Goal: Transaction & Acquisition: Purchase product/service

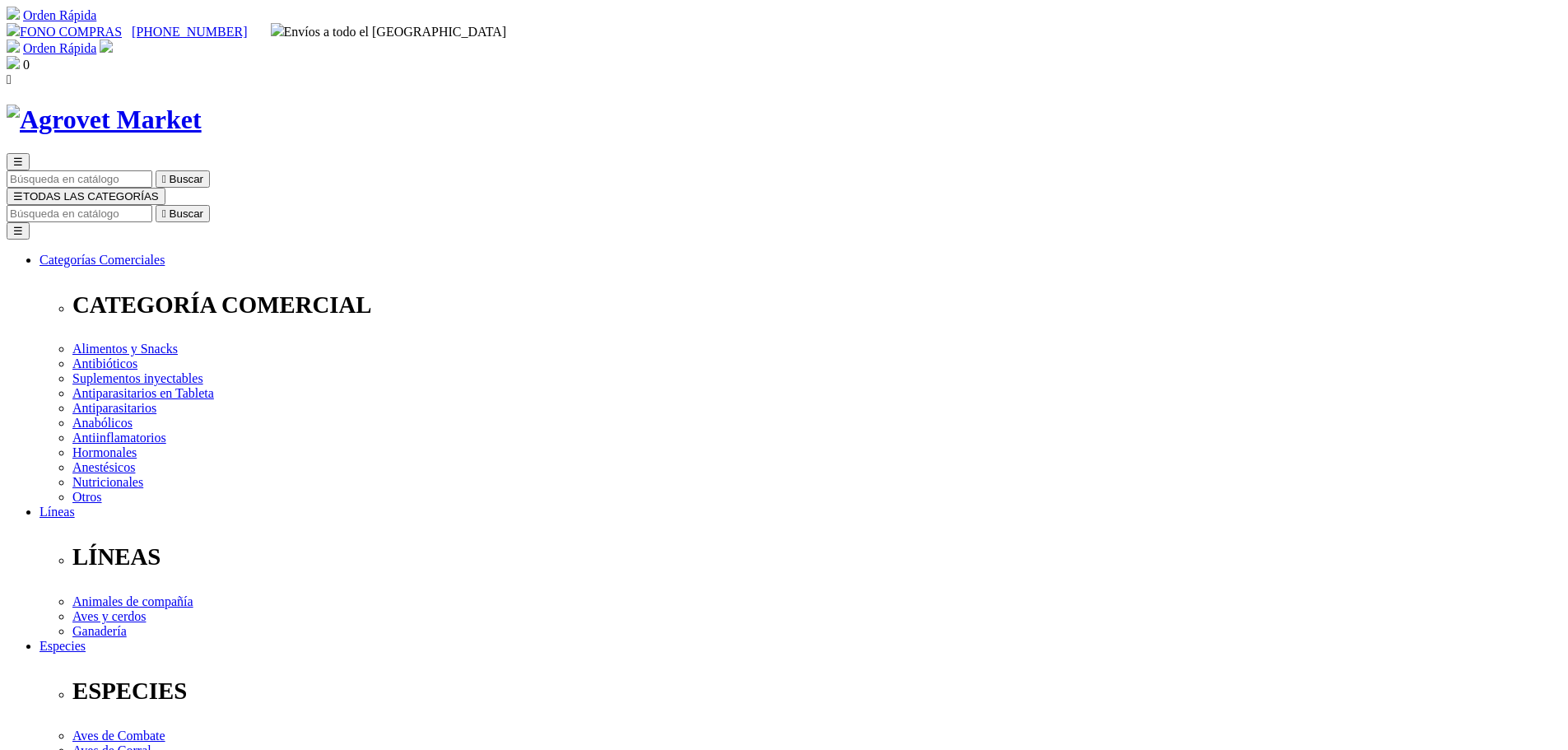
click at [152, 204] on input "Buscar" at bounding box center [79, 213] width 145 height 17
type input "cardiodan"
click at [156, 204] on button " Buscar" at bounding box center [183, 213] width 54 height 17
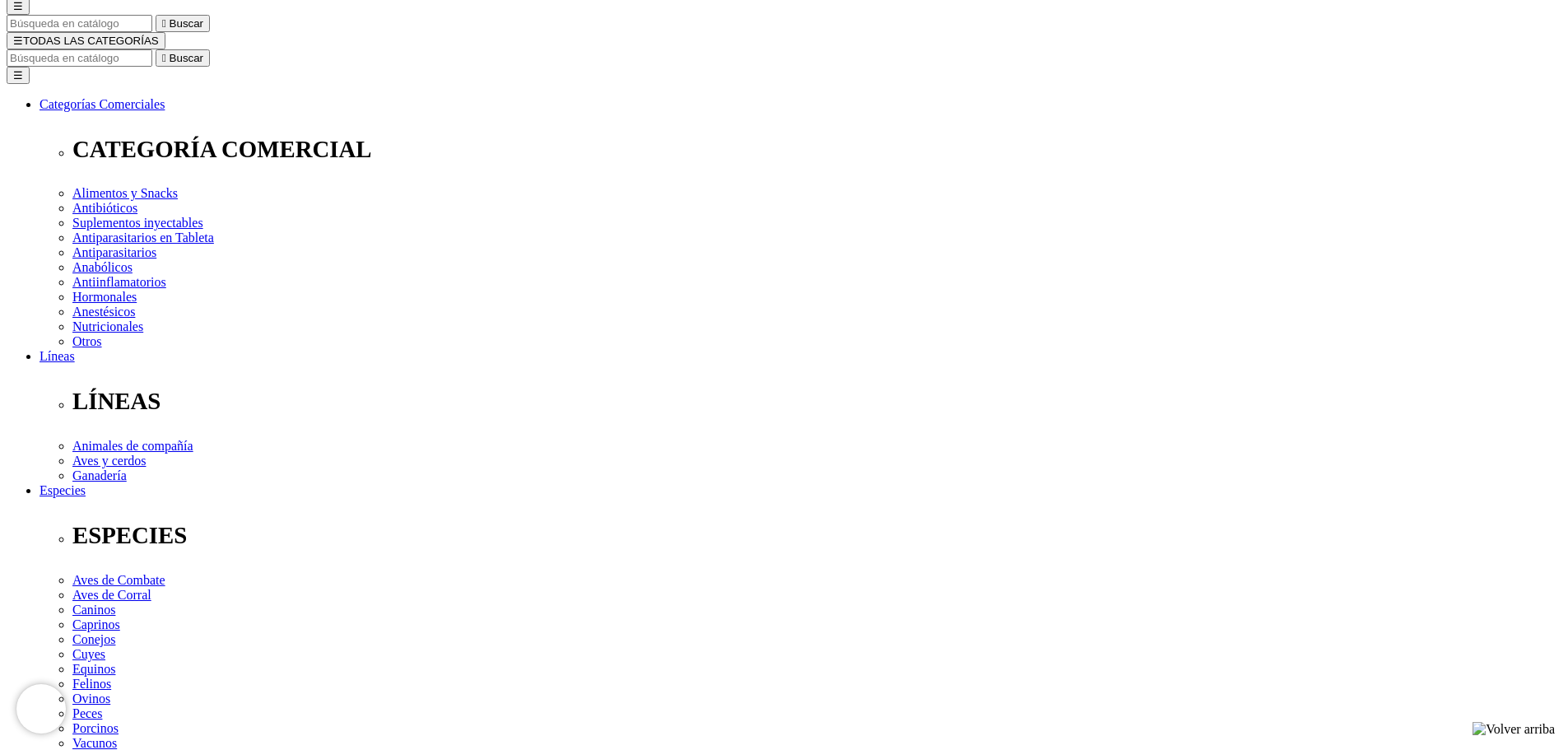
scroll to position [164, 0]
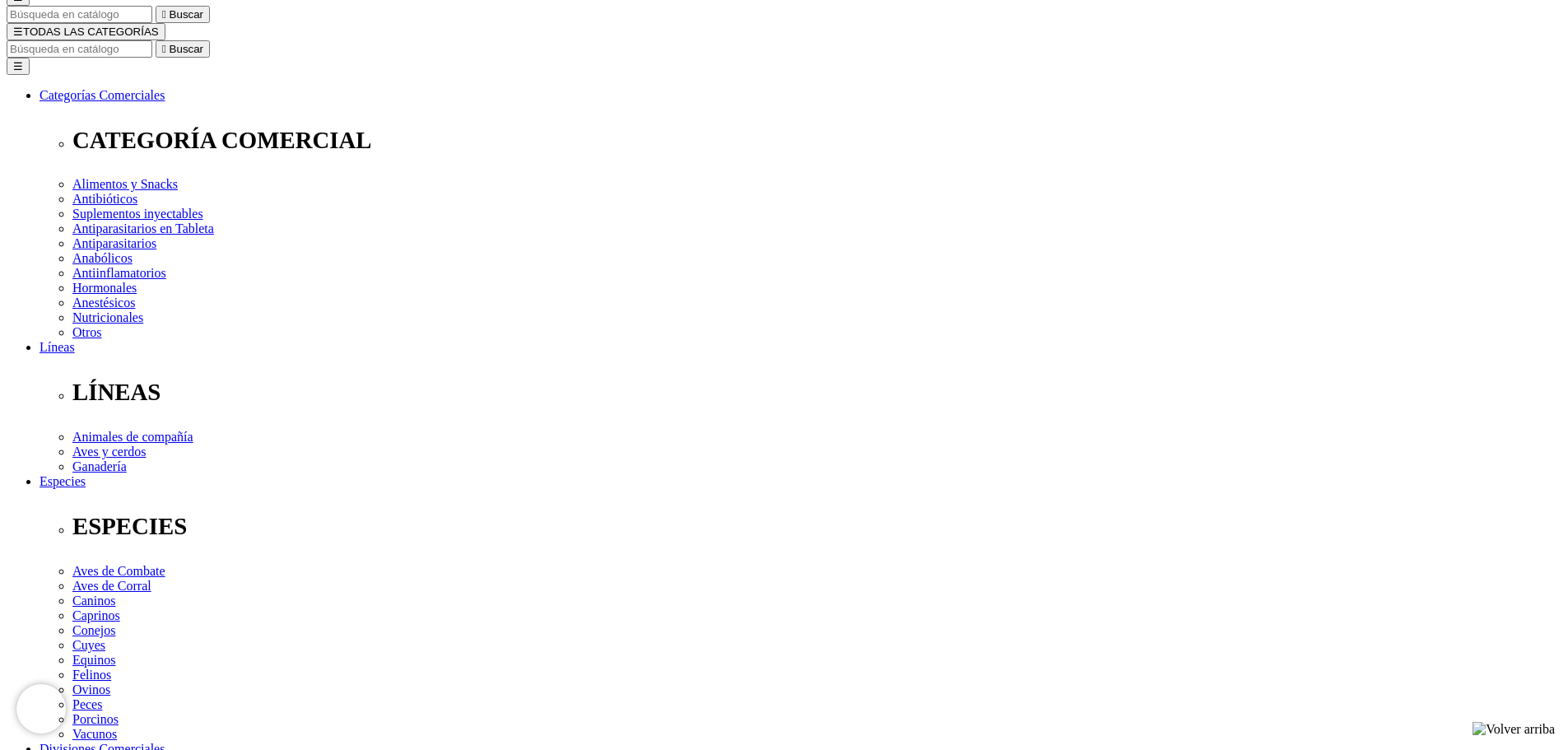
select select "348"
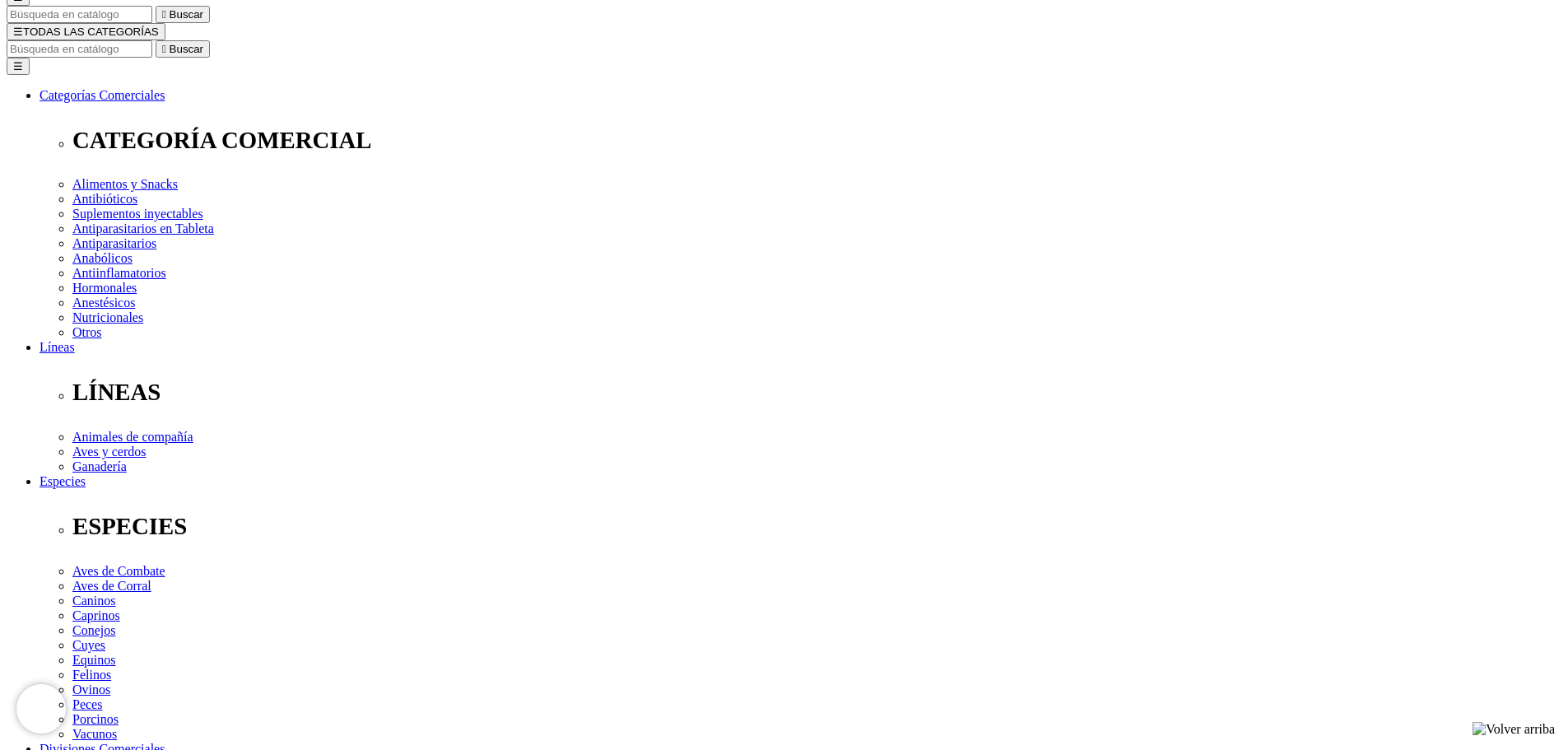
type input "2"
select select "348"
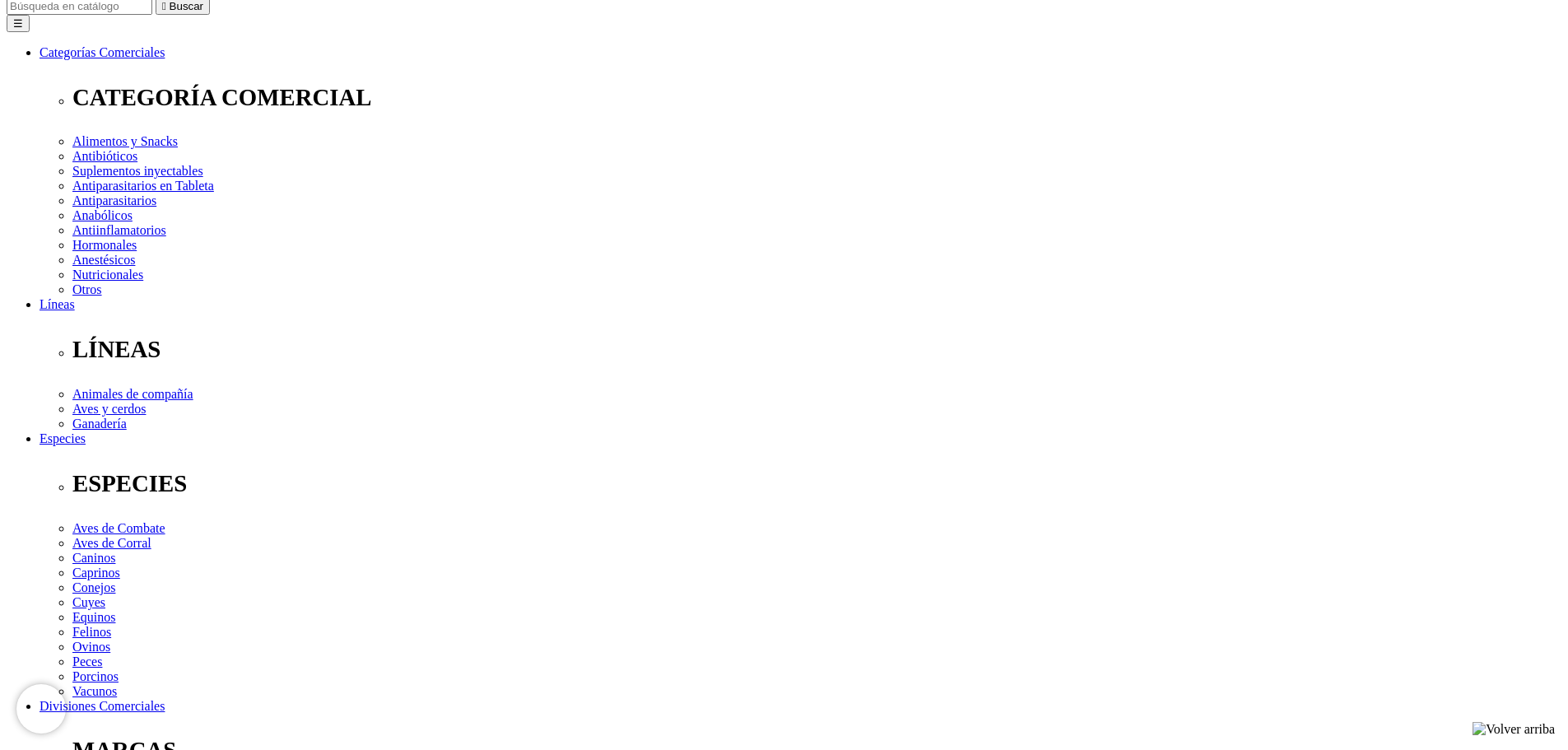
scroll to position [247, 0]
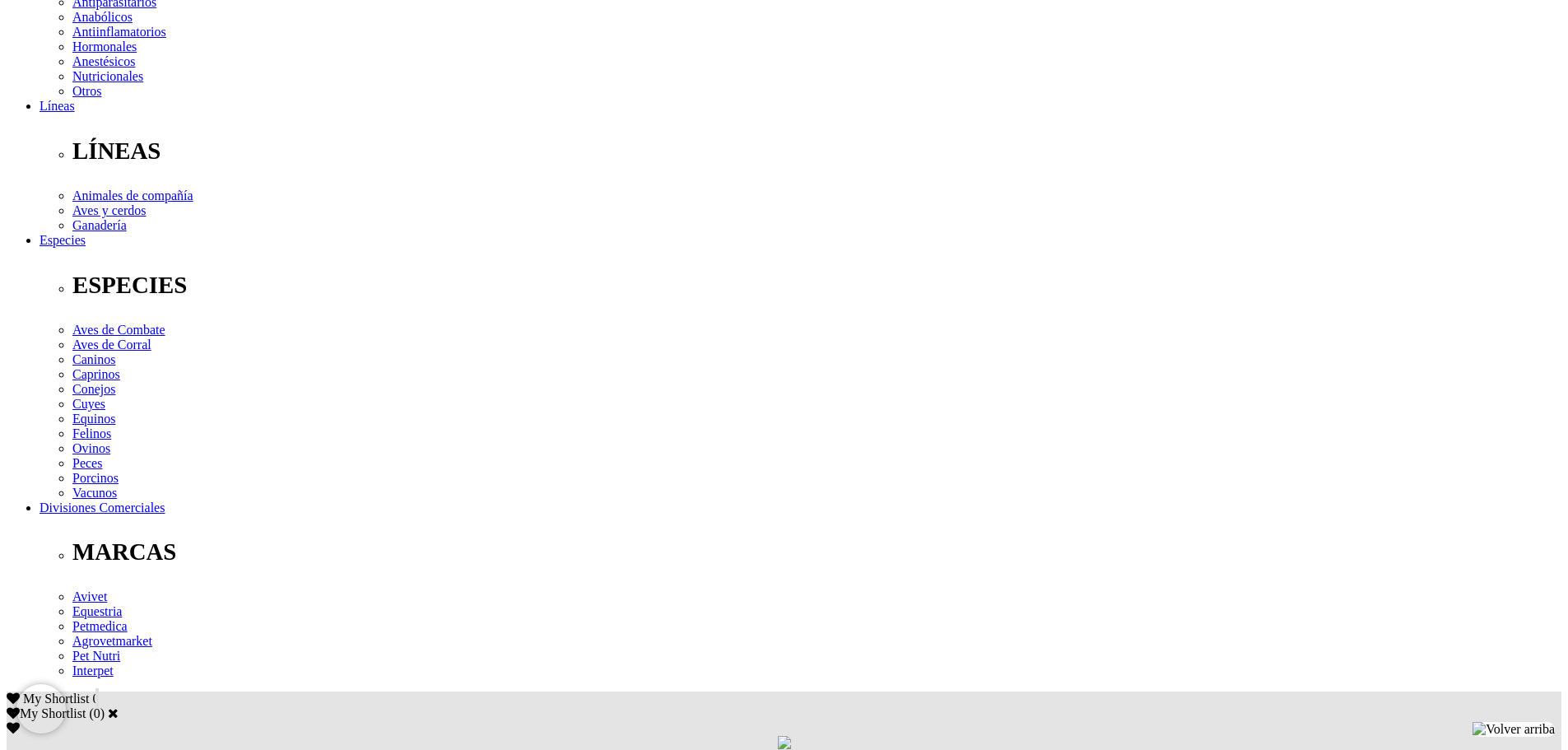
scroll to position [412, 0]
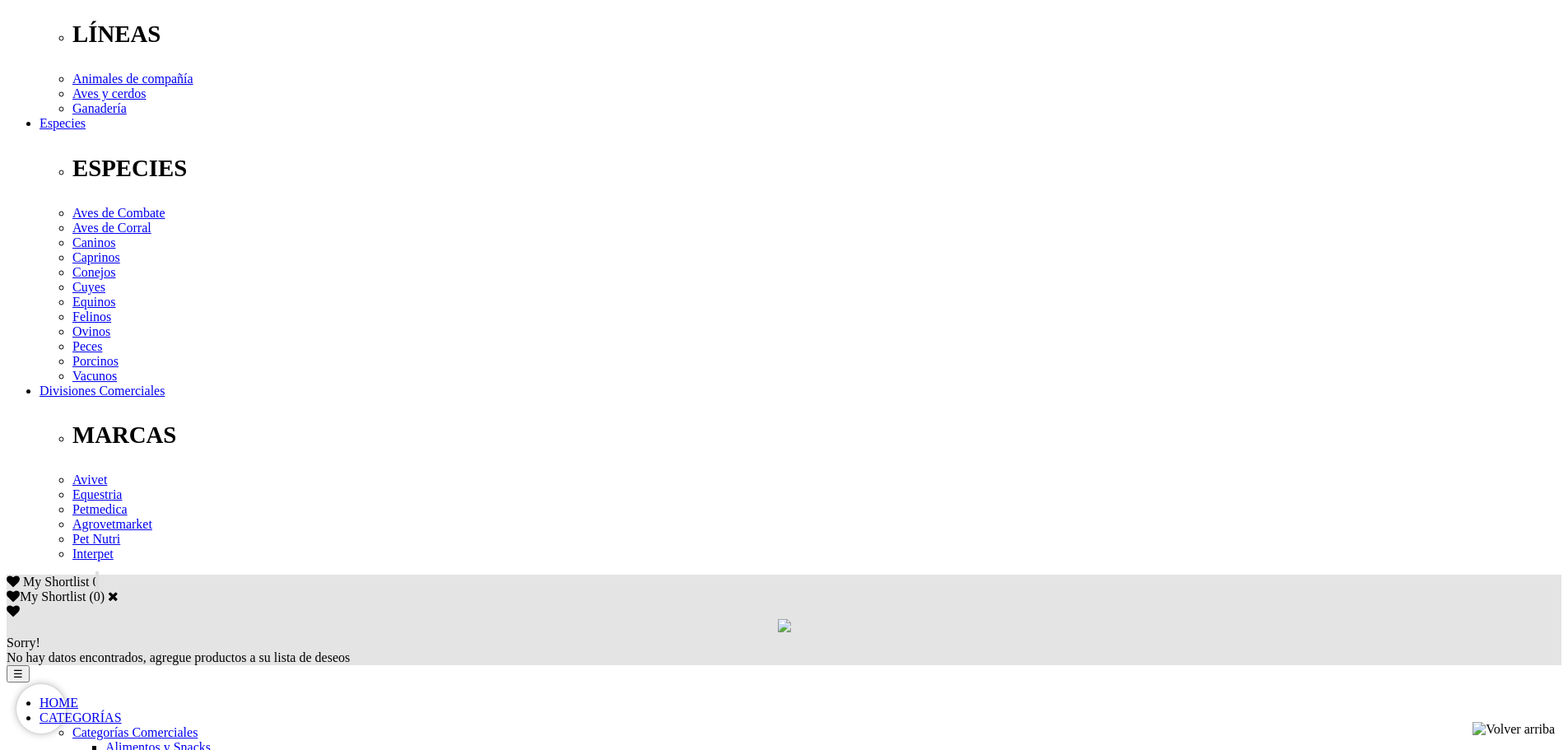
scroll to position [493, 0]
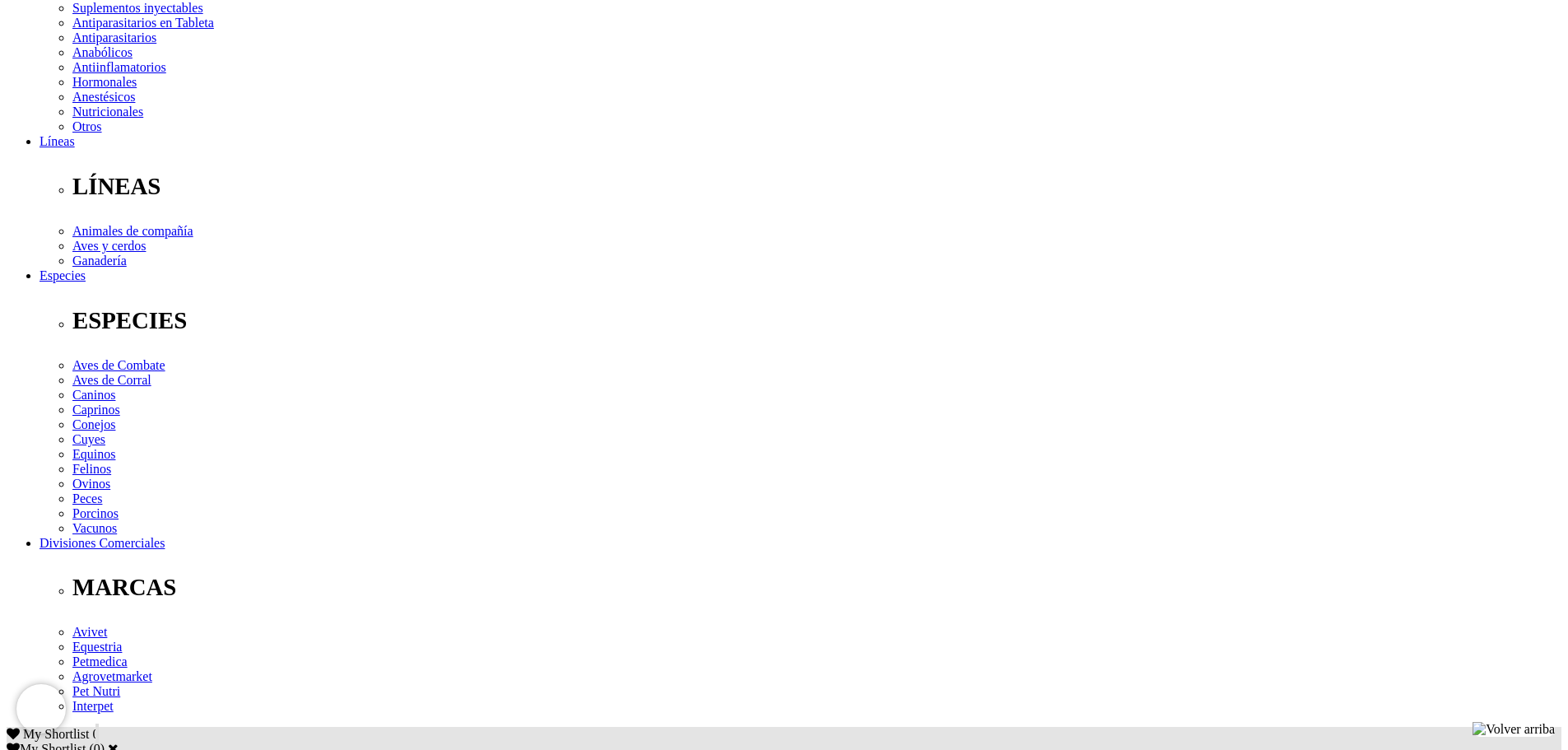
scroll to position [329, 0]
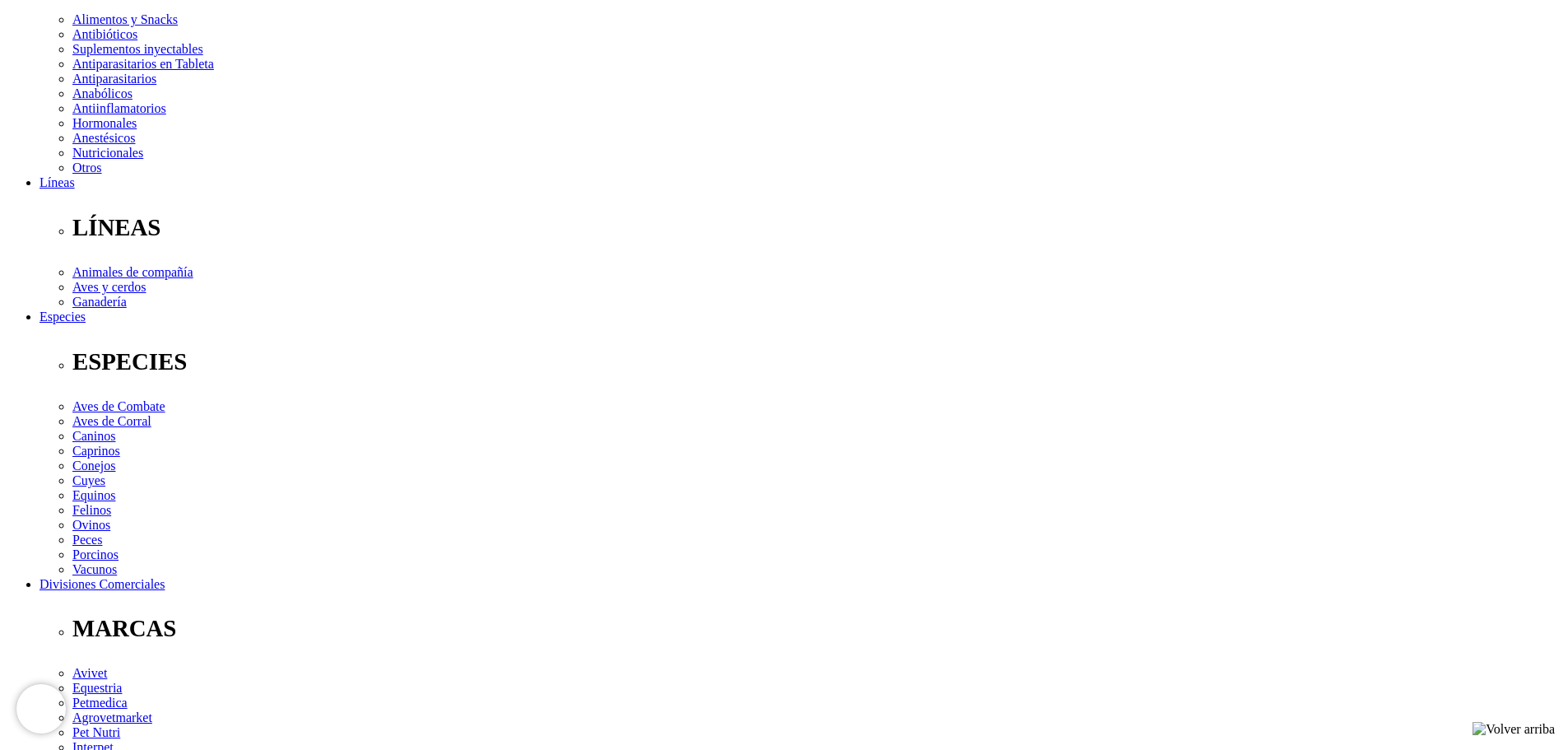
type input "1"
select select "348"
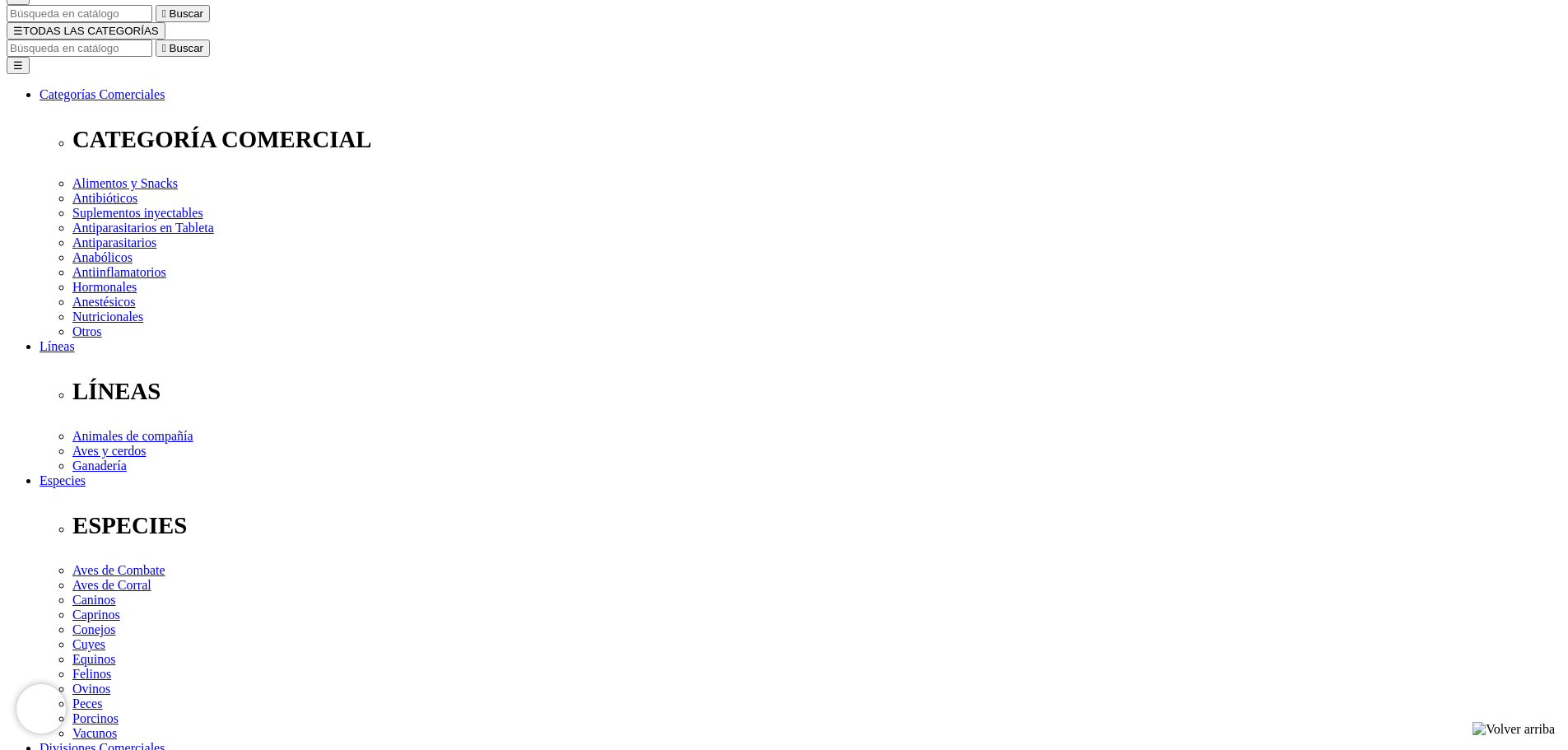
scroll to position [164, 0]
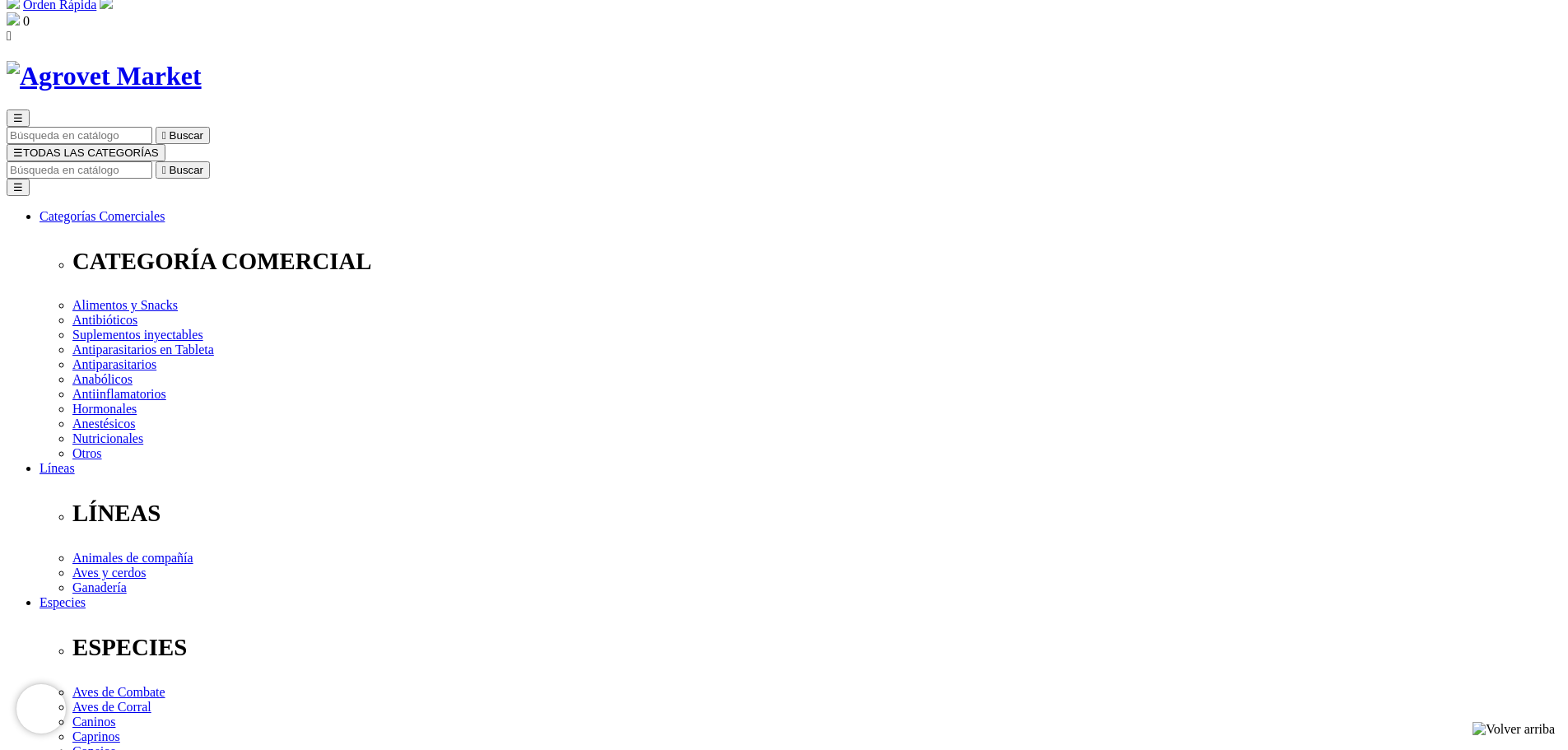
scroll to position [83, 0]
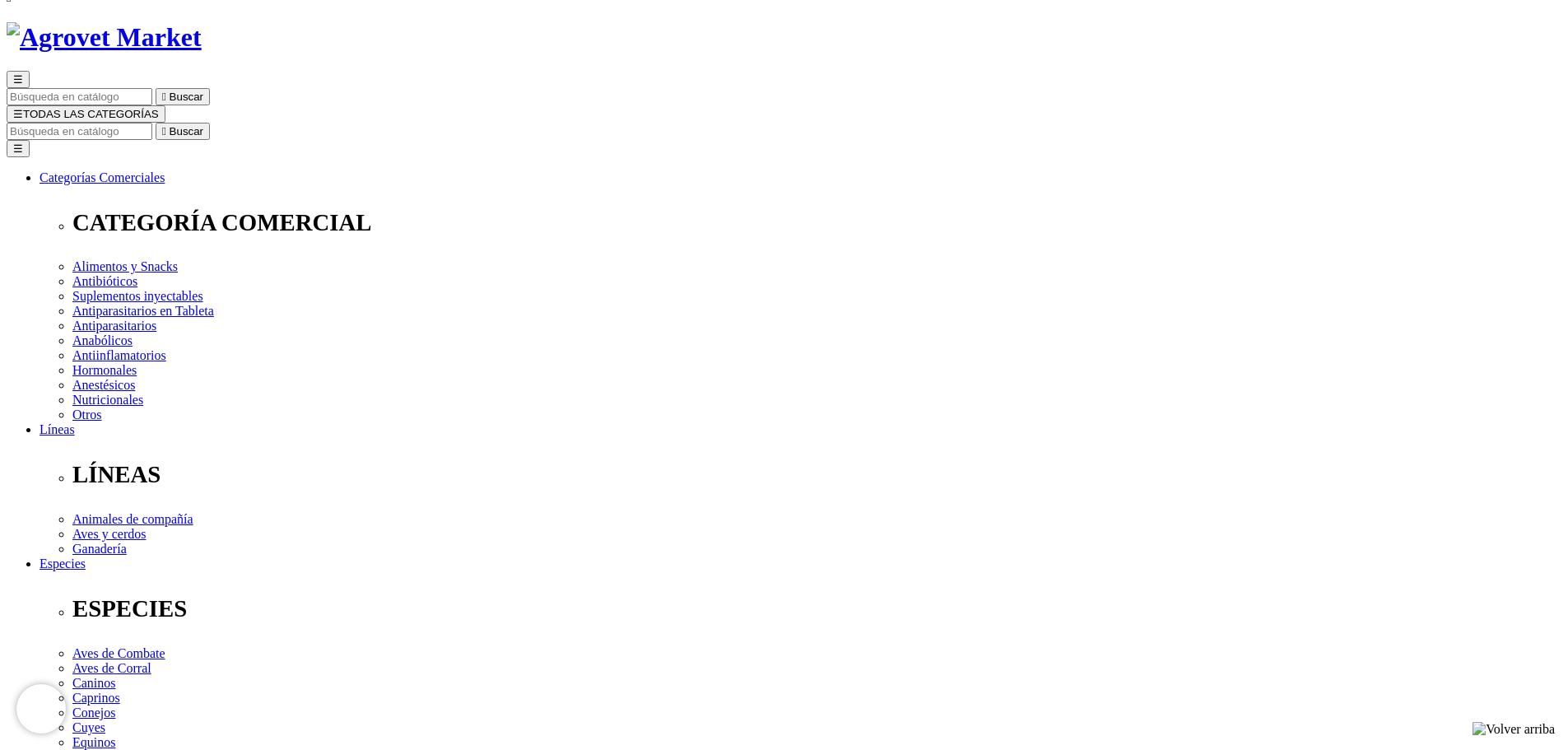
select select "348"
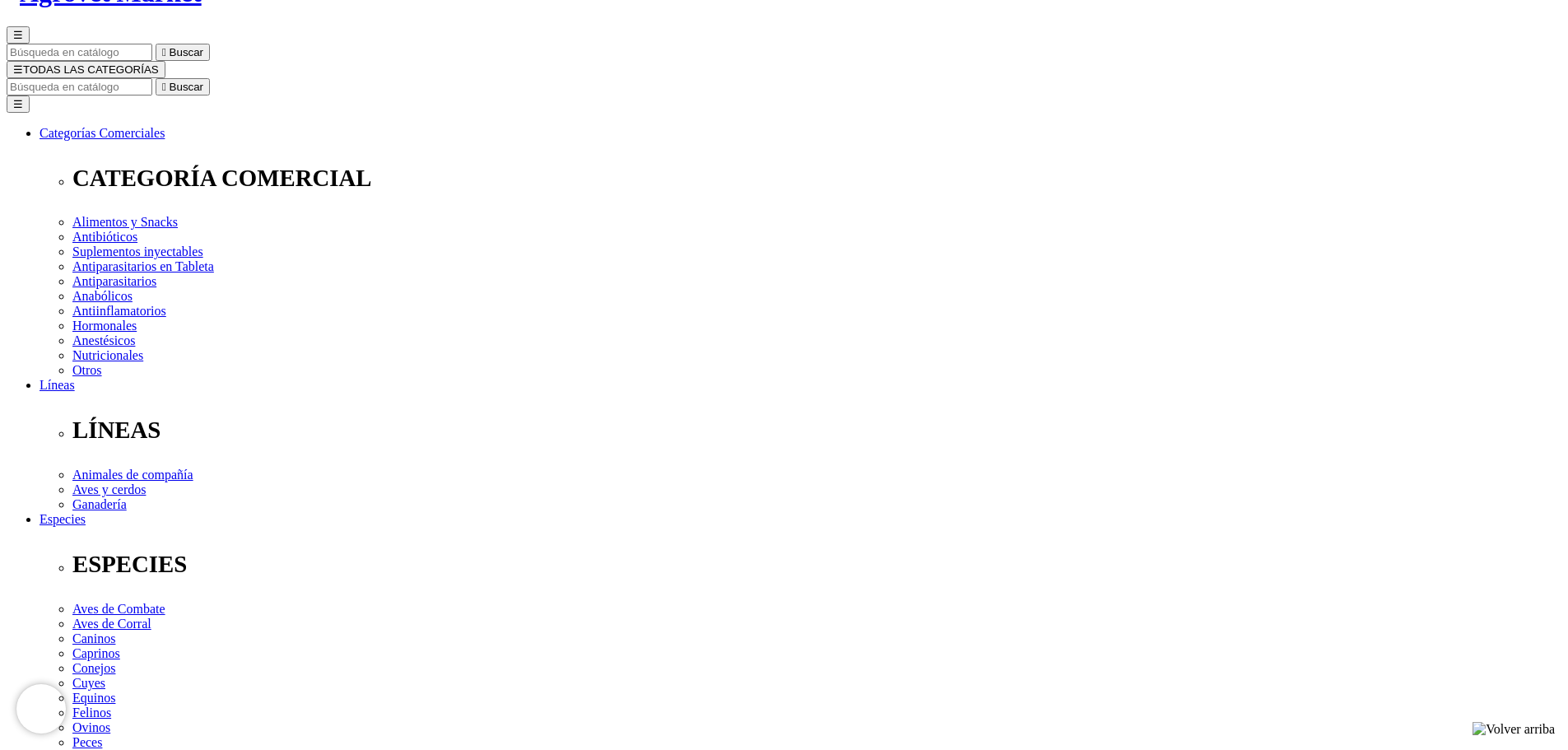
scroll to position [164, 0]
